Goal: Use online tool/utility

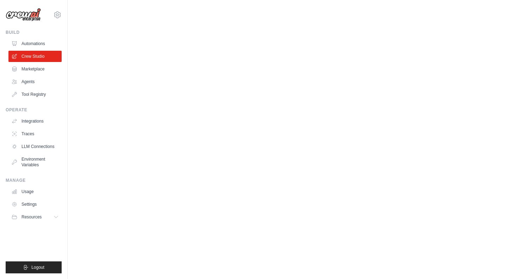
click at [297, 90] on body "[EMAIL_ADDRESS][DOMAIN_NAME] Settings Build Automations Crew Studio" at bounding box center [263, 139] width 527 height 279
click at [295, 0] on main at bounding box center [297, 7] width 459 height 14
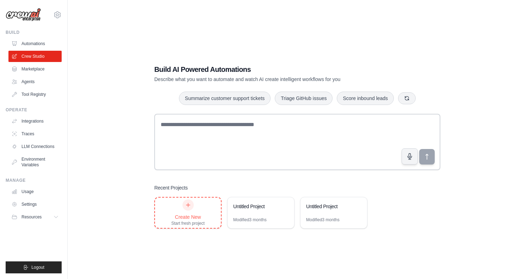
click at [191, 204] on icon at bounding box center [188, 205] width 6 height 6
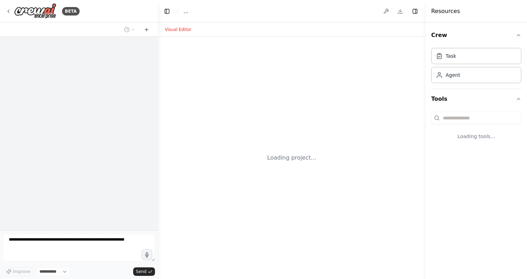
select select "****"
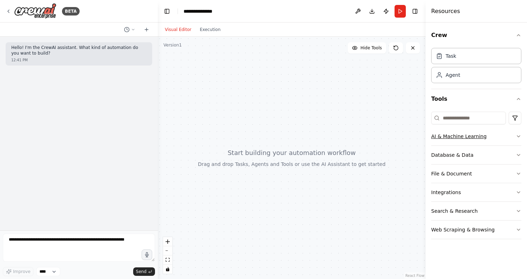
click at [460, 140] on button "AI & Machine Learning" at bounding box center [476, 136] width 90 height 18
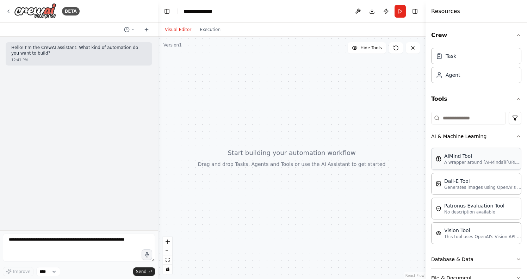
click at [458, 160] on p "A wrapper around [AI-Minds](https://mindsdb.com/minds). Useful for when you nee…" at bounding box center [483, 163] width 78 height 6
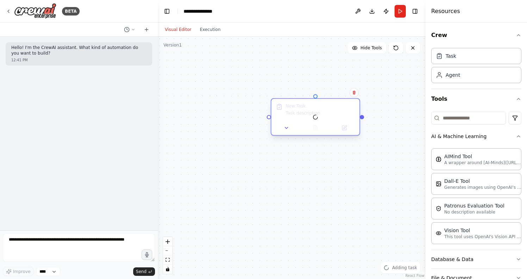
drag, startPoint x: 382, startPoint y: 106, endPoint x: 297, endPoint y: 106, distance: 84.6
click at [297, 106] on div at bounding box center [315, 117] width 88 height 36
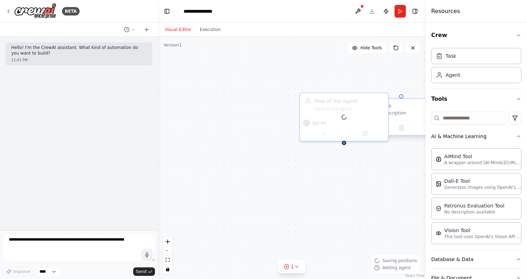
click at [174, 46] on div "Version 1" at bounding box center [172, 45] width 18 height 6
click at [359, 10] on button at bounding box center [357, 11] width 11 height 13
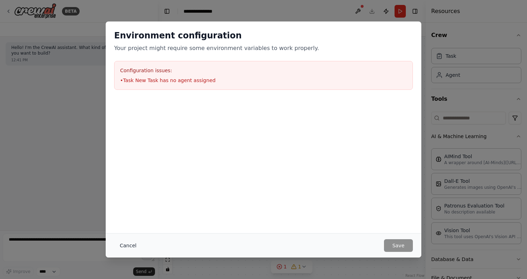
click at [123, 248] on button "Cancel" at bounding box center [128, 245] width 28 height 13
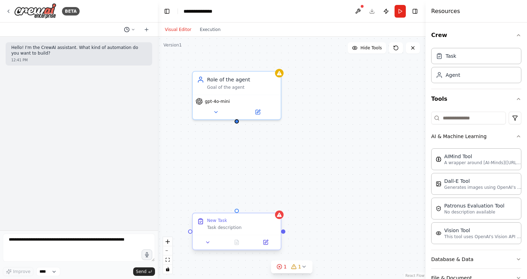
click at [133, 30] on icon at bounding box center [133, 29] width 2 height 1
click at [133, 30] on div at bounding box center [79, 139] width 158 height 279
click at [217, 111] on icon at bounding box center [216, 111] width 6 height 6
click at [214, 110] on icon at bounding box center [216, 111] width 6 height 6
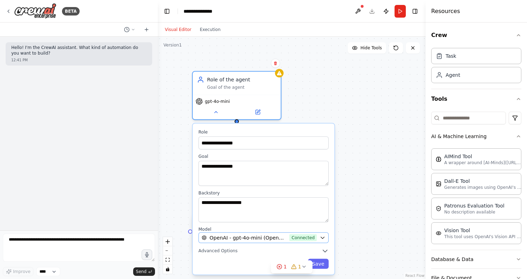
click at [300, 236] on span "Connected" at bounding box center [303, 237] width 27 height 7
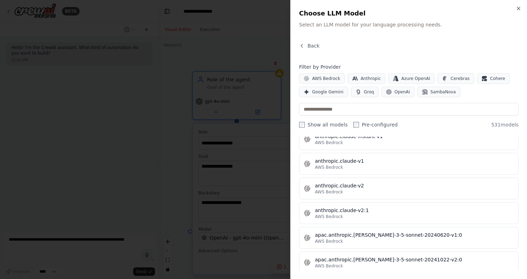
scroll to position [891, 0]
click at [520, 8] on icon "button" at bounding box center [519, 9] width 6 height 6
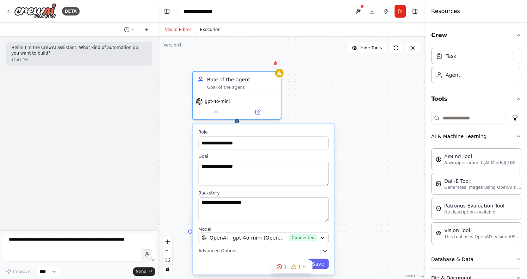
click at [213, 33] on button "Execution" at bounding box center [210, 29] width 29 height 8
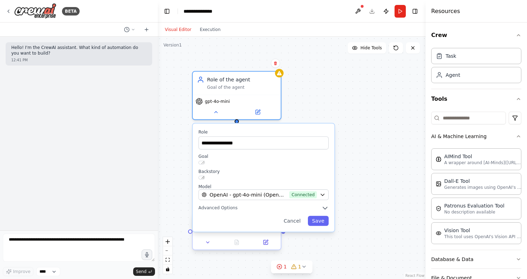
click at [182, 29] on button "Visual Editor" at bounding box center [178, 29] width 35 height 8
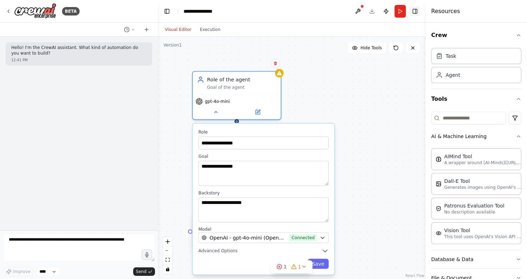
click at [415, 12] on button "Toggle Right Sidebar" at bounding box center [415, 11] width 10 height 10
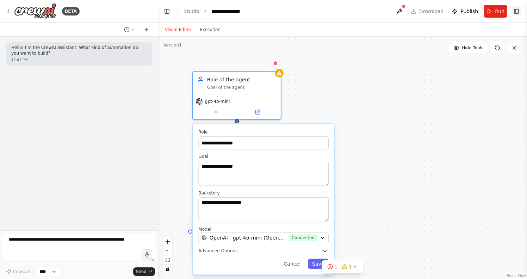
click at [514, 10] on button "Toggle Right Sidebar" at bounding box center [517, 11] width 10 height 10
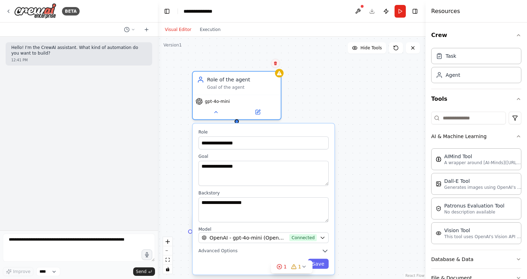
click at [274, 66] on button at bounding box center [275, 63] width 9 height 9
click at [274, 65] on icon at bounding box center [275, 63] width 4 height 4
click at [259, 63] on button "Confirm" at bounding box center [255, 63] width 25 height 8
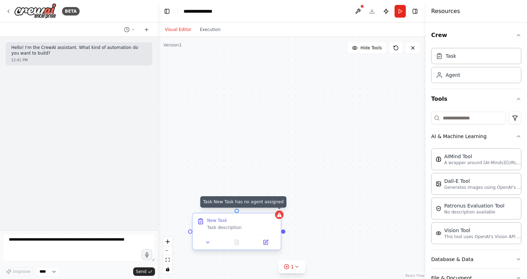
click at [279, 216] on icon at bounding box center [279, 215] width 5 height 4
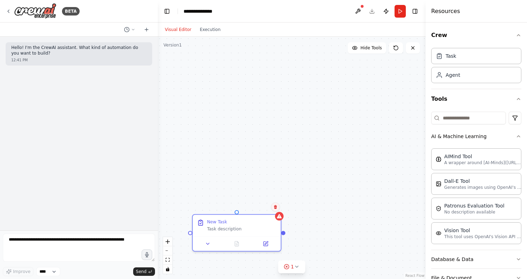
click at [274, 208] on icon at bounding box center [275, 207] width 3 height 4
click at [262, 208] on button "Confirm" at bounding box center [255, 207] width 25 height 8
